Goal: Task Accomplishment & Management: Manage account settings

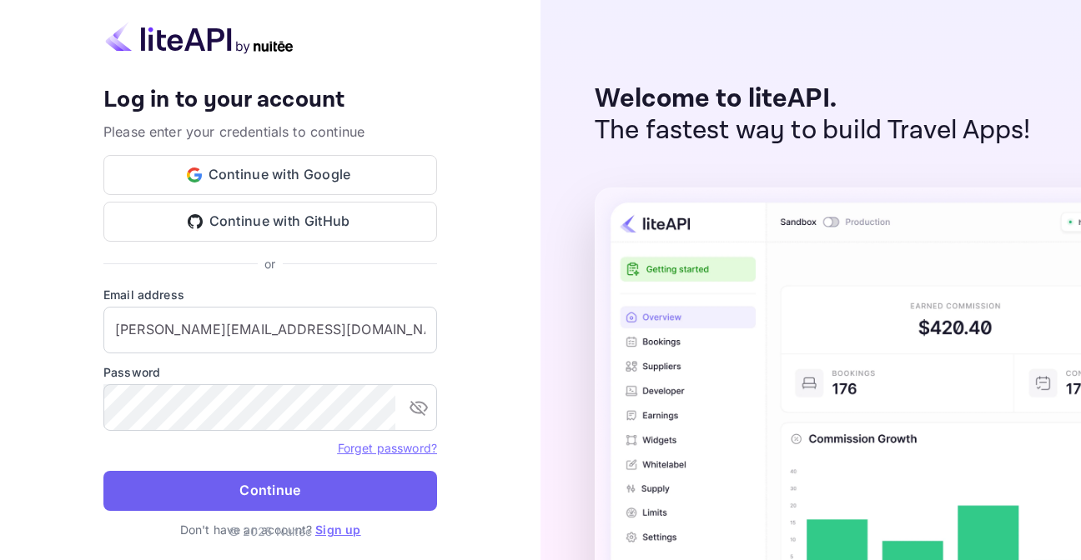
click at [310, 495] on button "Continue" at bounding box center [270, 491] width 334 height 40
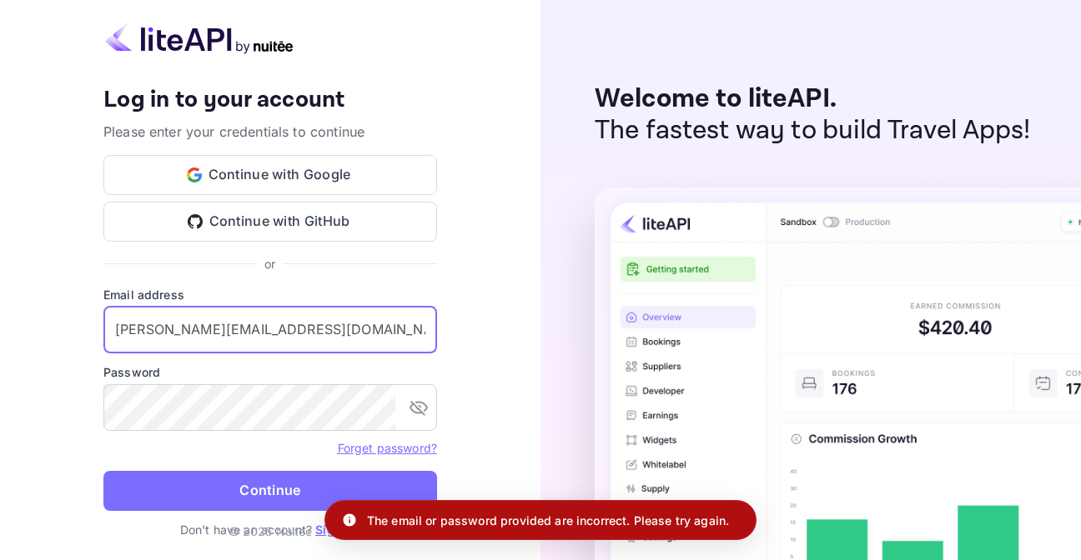
click at [258, 333] on input "[PERSON_NAME][EMAIL_ADDRESS][DOMAIN_NAME]" at bounding box center [270, 330] width 334 height 47
type input "[EMAIL_ADDRESS][DOMAIN_NAME]"
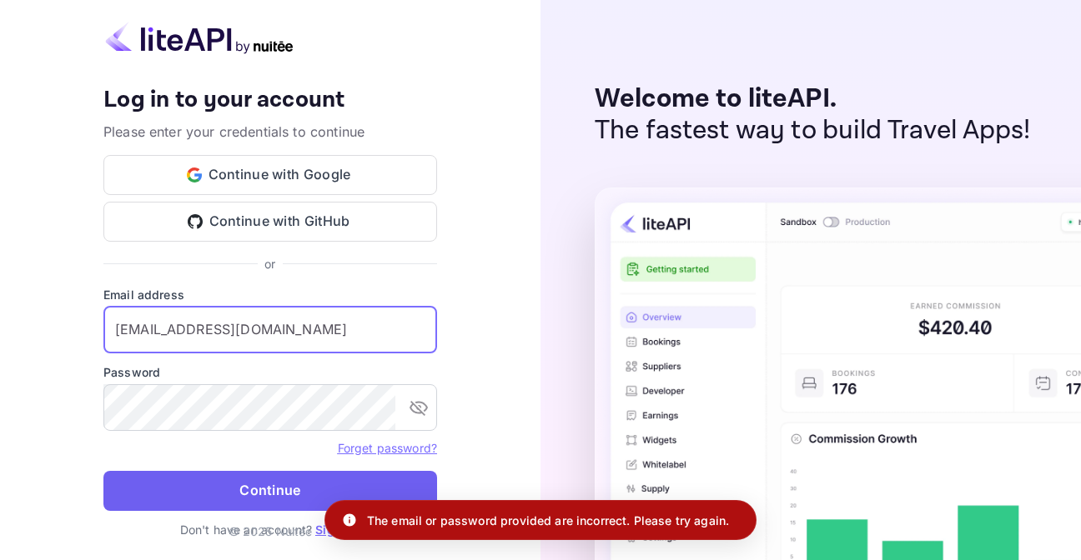
click at [248, 491] on button "Continue" at bounding box center [270, 491] width 334 height 40
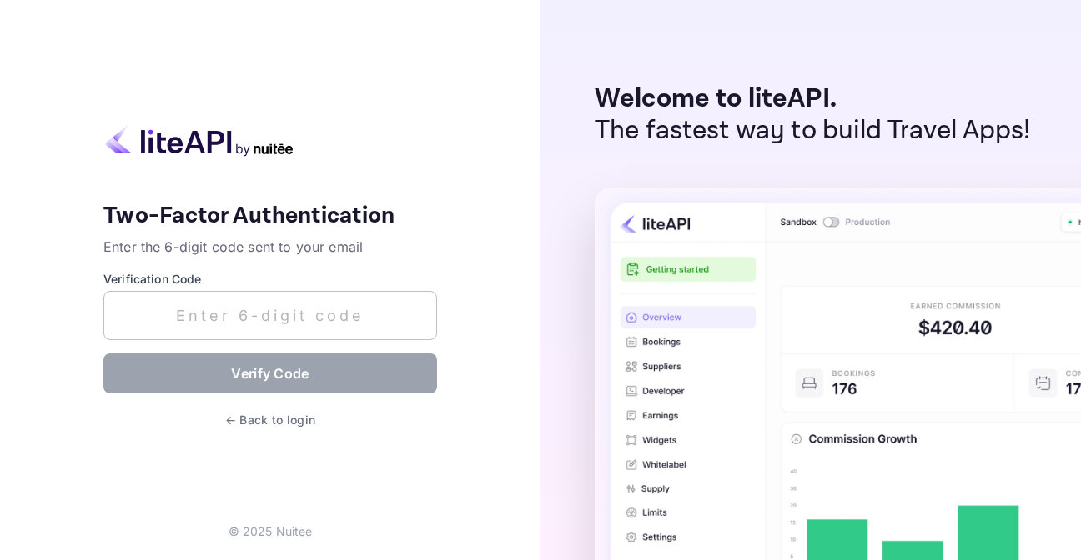
click at [210, 318] on input "text" at bounding box center [270, 315] width 334 height 49
paste input "401145"
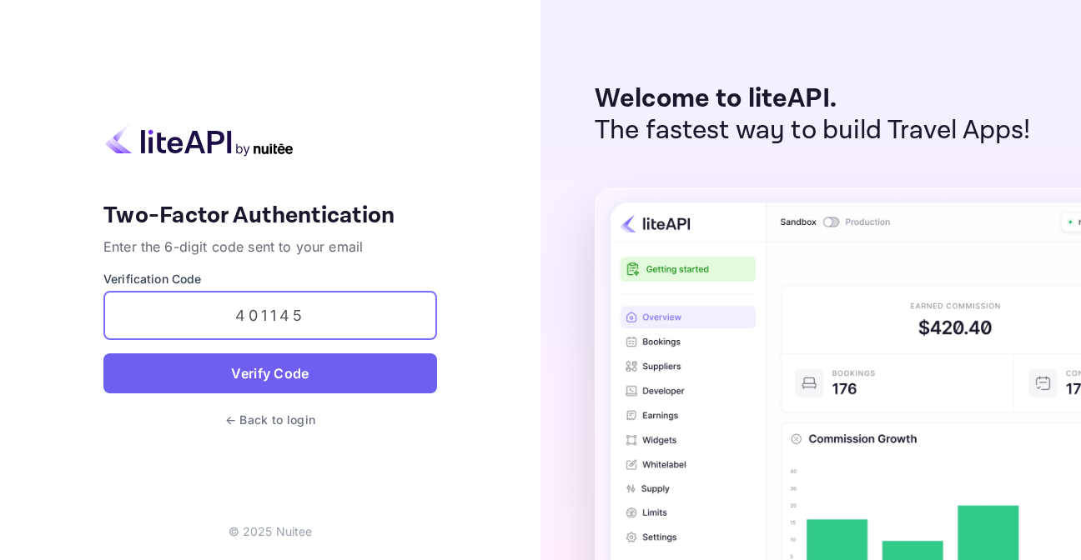
type input "401145"
click at [244, 380] on button "Verify Code" at bounding box center [270, 374] width 334 height 40
